Goal: Task Accomplishment & Management: Use online tool/utility

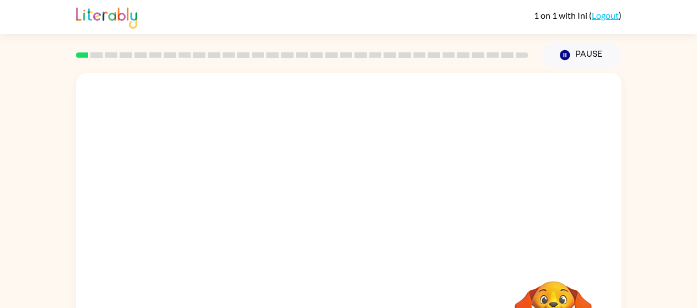
click at [575, 50] on button "Pause Pause" at bounding box center [582, 54] width 80 height 25
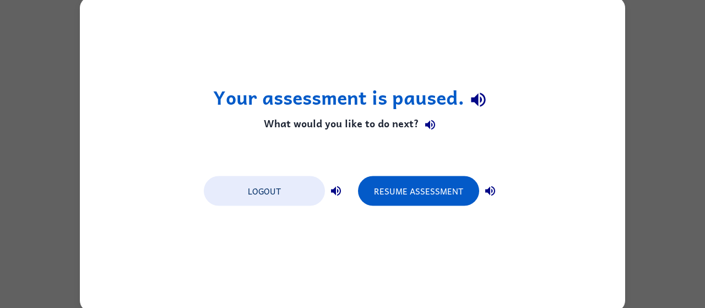
click at [407, 154] on div "Your assessment is paused. What would you like to do next? Logout Resume Assess…" at bounding box center [352, 154] width 545 height 315
click at [423, 204] on button "Resume Assessment" at bounding box center [418, 191] width 121 height 30
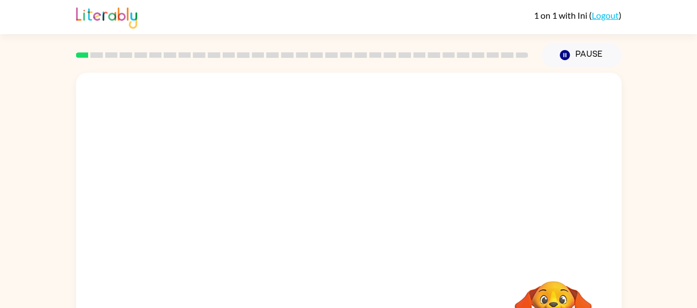
scroll to position [79, 0]
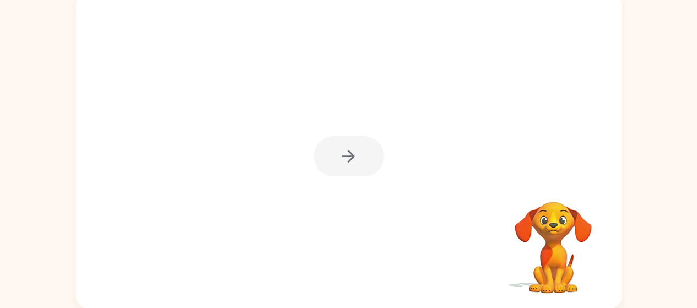
click at [342, 160] on div at bounding box center [348, 156] width 71 height 40
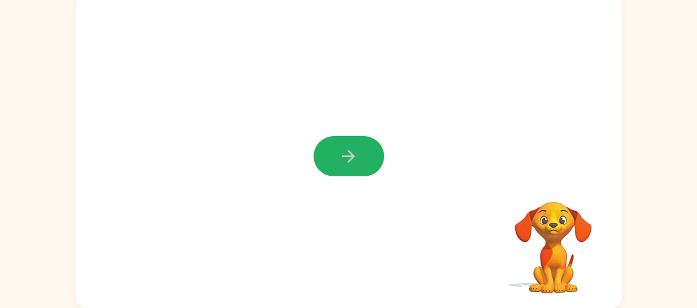
click at [349, 147] on icon "button" at bounding box center [348, 156] width 19 height 19
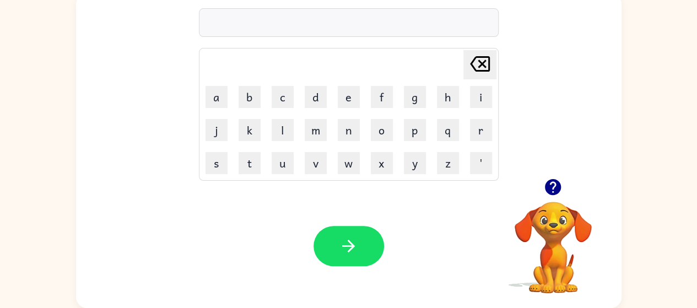
click at [258, 94] on button "b" at bounding box center [250, 97] width 22 height 22
click at [391, 99] on button "f" at bounding box center [382, 97] width 22 height 22
click at [480, 60] on icon "[PERSON_NAME] last character input" at bounding box center [480, 64] width 26 height 26
click at [378, 127] on button "o" at bounding box center [382, 130] width 22 height 22
click at [224, 99] on button "a" at bounding box center [217, 97] width 22 height 22
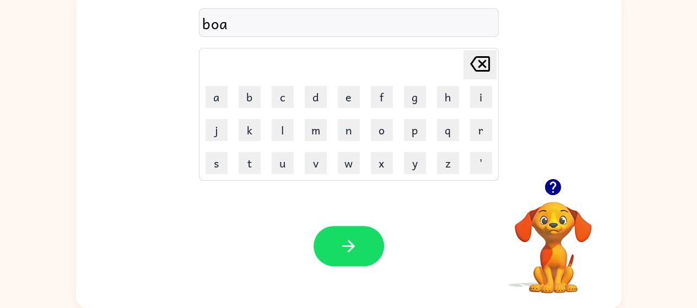
click at [474, 122] on button "r" at bounding box center [481, 130] width 22 height 22
click at [325, 99] on button "d" at bounding box center [316, 97] width 22 height 22
click at [340, 99] on button "e" at bounding box center [349, 97] width 22 height 22
click at [482, 129] on button "r" at bounding box center [481, 130] width 22 height 22
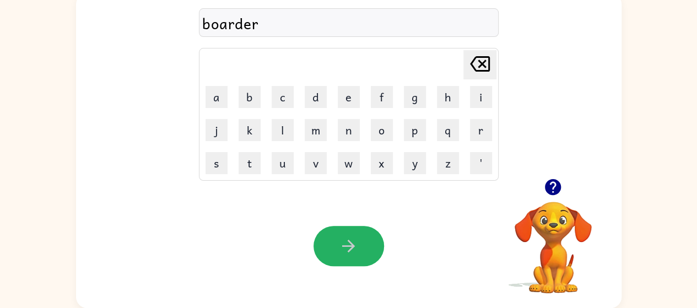
click at [360, 240] on button "button" at bounding box center [348, 246] width 71 height 40
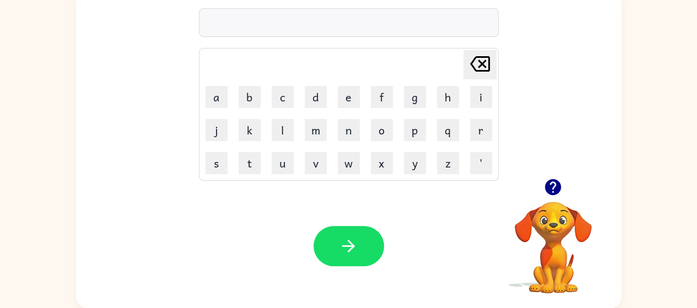
click at [284, 100] on button "c" at bounding box center [283, 97] width 22 height 22
click at [390, 133] on button "o" at bounding box center [382, 130] width 22 height 22
click at [275, 161] on button "u" at bounding box center [283, 163] width 22 height 22
click at [349, 132] on button "n" at bounding box center [349, 130] width 22 height 22
click at [244, 163] on button "t" at bounding box center [250, 163] width 22 height 22
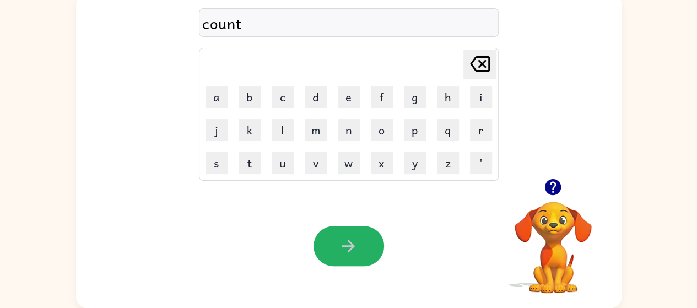
click at [353, 240] on icon "button" at bounding box center [348, 245] width 19 height 19
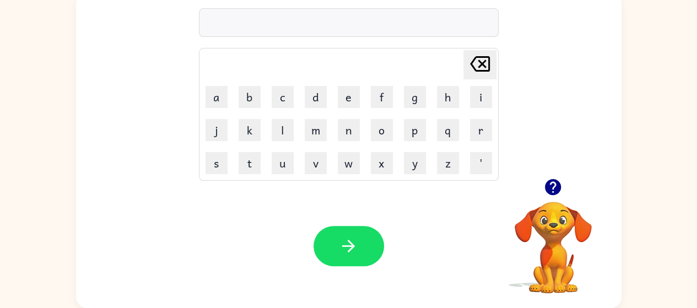
click at [275, 119] on button "l" at bounding box center [283, 130] width 22 height 22
click at [379, 129] on button "o" at bounding box center [382, 130] width 22 height 22
click at [281, 100] on button "c" at bounding box center [283, 97] width 22 height 22
type button "c"
click at [353, 136] on button "n" at bounding box center [349, 130] width 22 height 22
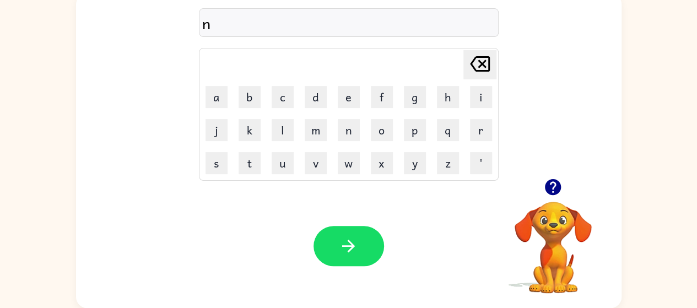
click at [220, 101] on button "a" at bounding box center [217, 97] width 22 height 22
type button "a"
click at [486, 125] on button "r" at bounding box center [481, 130] width 22 height 22
click at [377, 123] on button "o" at bounding box center [382, 130] width 22 height 22
click at [342, 160] on button "w" at bounding box center [349, 163] width 22 height 22
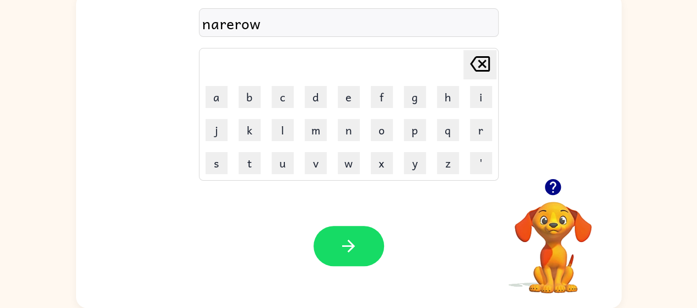
click at [220, 96] on button "a" at bounding box center [217, 97] width 22 height 22
click at [412, 158] on button "y" at bounding box center [415, 163] width 22 height 22
click at [276, 24] on div "nareroway" at bounding box center [348, 23] width 293 height 23
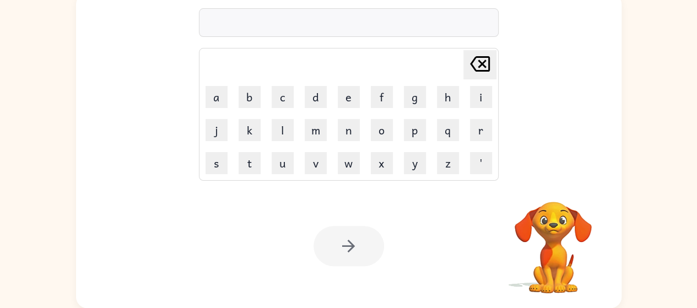
click at [250, 88] on button "b" at bounding box center [250, 97] width 22 height 22
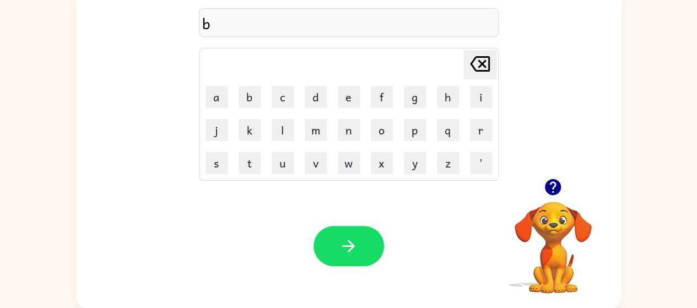
click at [352, 98] on button "e" at bounding box center [349, 97] width 22 height 22
click at [481, 58] on icon "[PERSON_NAME] last character input" at bounding box center [480, 64] width 26 height 26
click at [445, 96] on button "h" at bounding box center [448, 97] width 22 height 22
click at [479, 97] on button "i" at bounding box center [481, 97] width 22 height 22
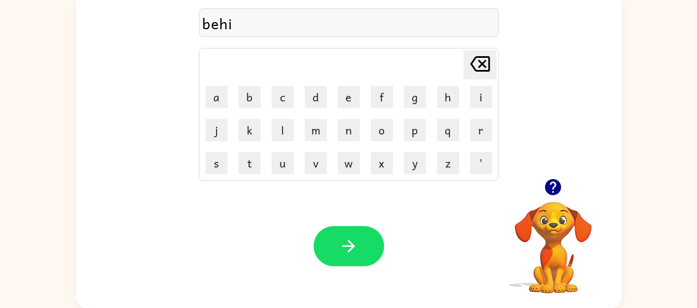
click at [349, 132] on button "n" at bounding box center [349, 130] width 22 height 22
click at [313, 96] on button "d" at bounding box center [316, 97] width 22 height 22
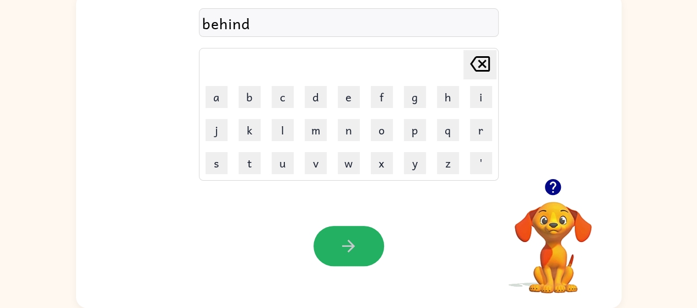
click at [335, 230] on button "button" at bounding box center [348, 246] width 71 height 40
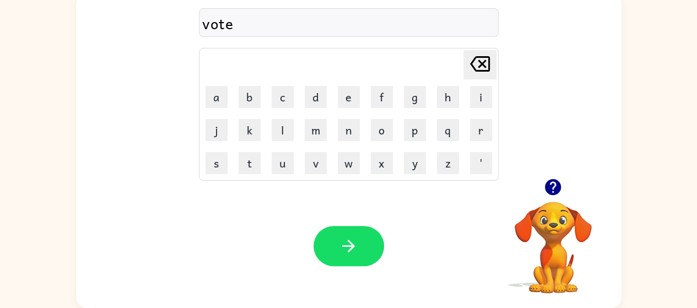
click at [115, 299] on div "Your browser must support playing .mp4 files to use Literably. Please try using…" at bounding box center [348, 246] width 545 height 124
click at [113, 288] on div "Your browser must support playing .mp4 files to use Literably. Please try using…" at bounding box center [348, 246] width 545 height 124
click at [348, 251] on icon "button" at bounding box center [348, 246] width 13 height 13
click at [322, 13] on div at bounding box center [349, 22] width 300 height 29
click at [318, 18] on div at bounding box center [349, 22] width 300 height 29
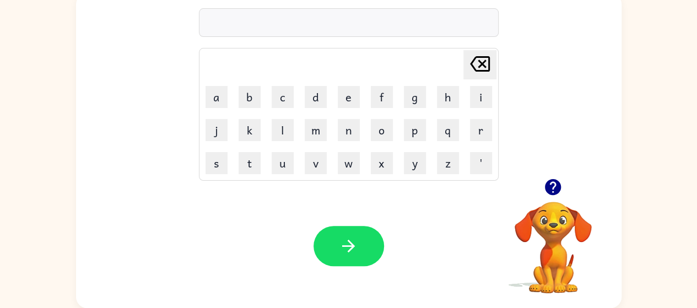
click at [274, 20] on div at bounding box center [349, 22] width 300 height 29
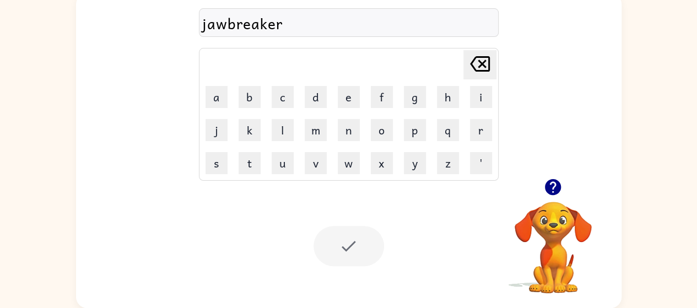
scroll to position [60, 0]
